Goal: Task Accomplishment & Management: Complete application form

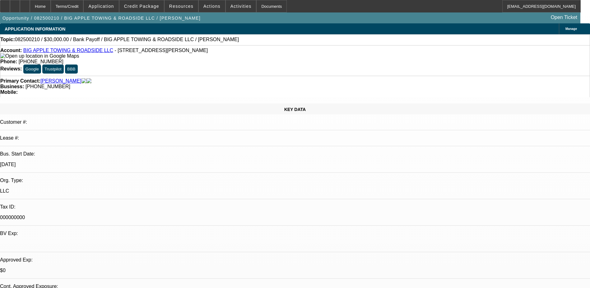
select select "0"
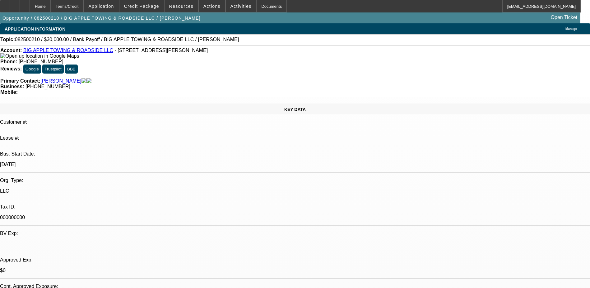
select select "0"
select select "0.1"
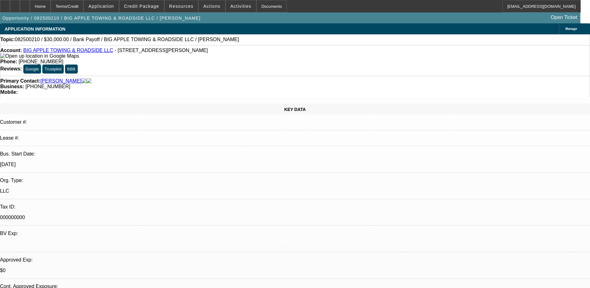
select select "2"
select select "0"
select select "1"
select select "2"
select select "6"
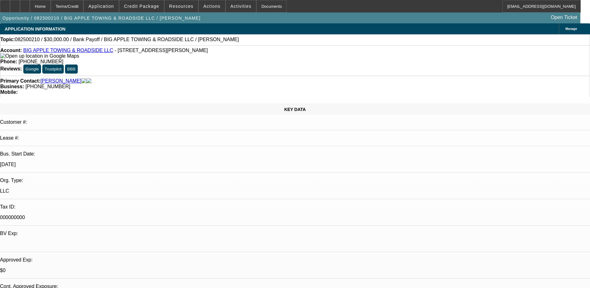
select select "1"
select select "2"
select select "6"
select select "1"
select select "2"
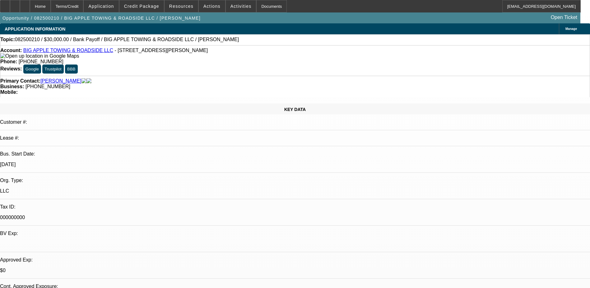
select select "6"
select select "1"
select select "2"
select select "6"
